Goal: Find contact information: Find contact information

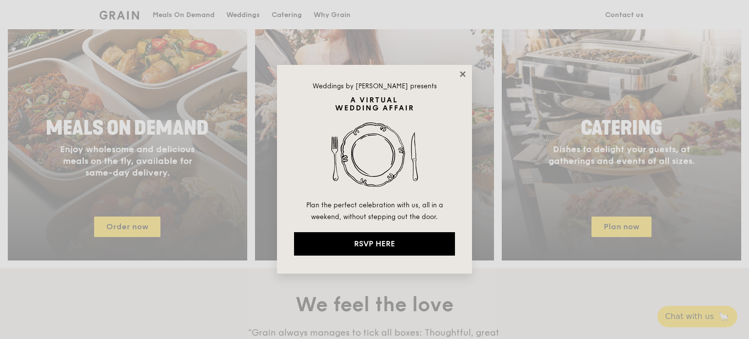
click at [463, 76] on icon at bounding box center [463, 74] width 9 height 9
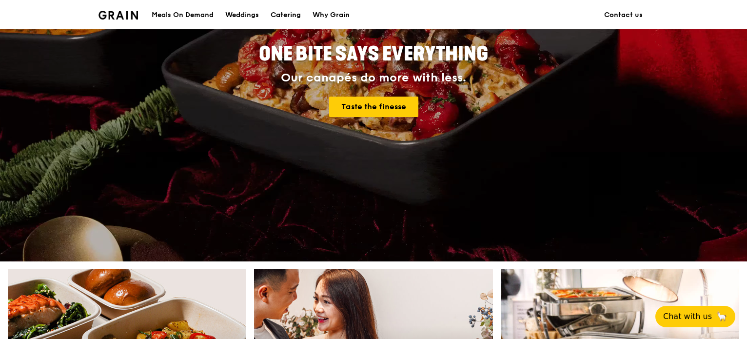
scroll to position [98, 0]
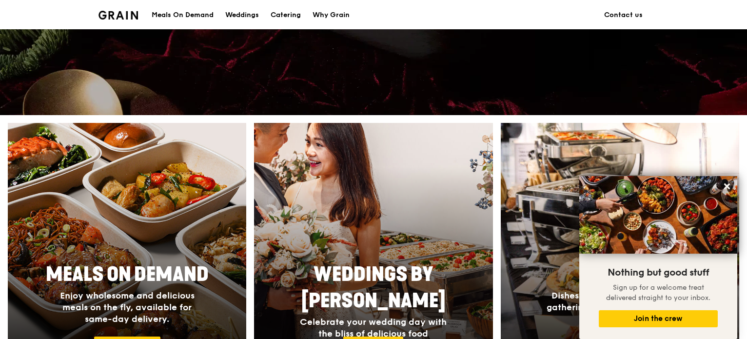
scroll to position [244, 0]
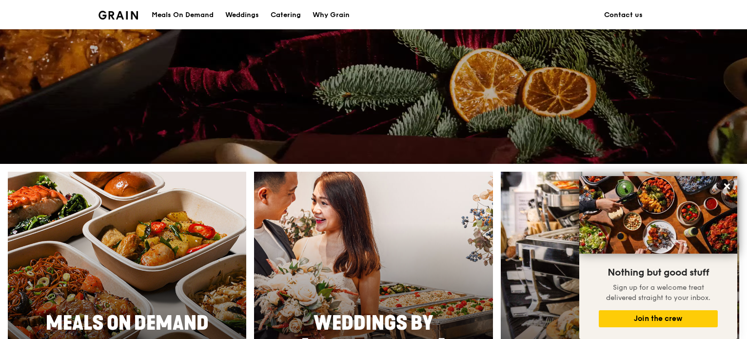
click at [622, 16] on link "Contact us" at bounding box center [624, 14] width 50 height 29
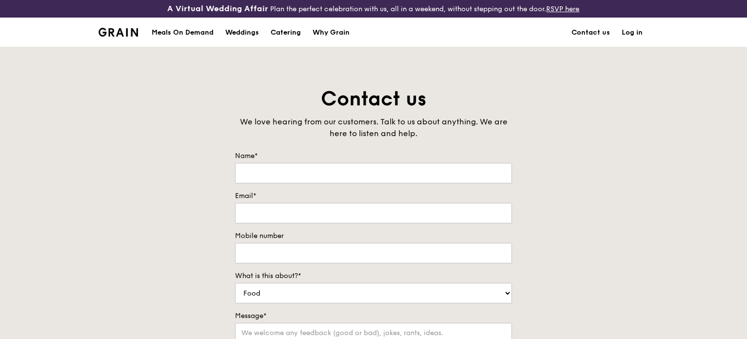
click at [133, 34] on img at bounding box center [119, 32] width 40 height 9
